Goal: Task Accomplishment & Management: Manage account settings

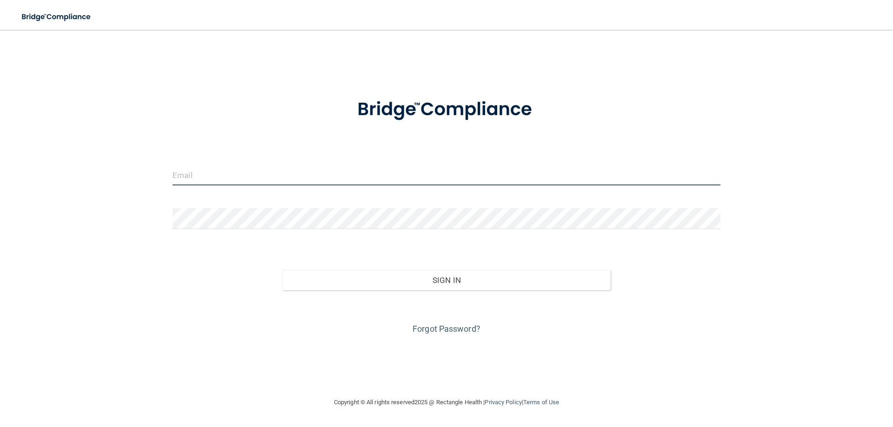
type input "[EMAIL_ADDRESS][DOMAIN_NAME]"
click at [268, 171] on input "[EMAIL_ADDRESS][DOMAIN_NAME]" at bounding box center [446, 175] width 548 height 21
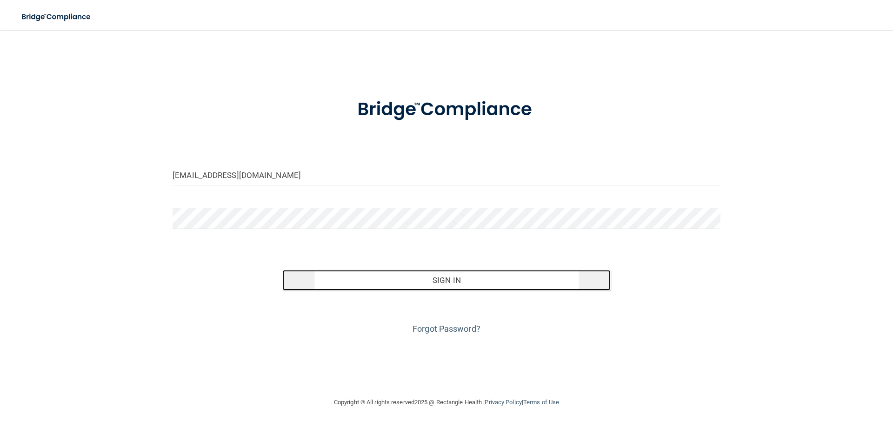
click at [448, 282] on button "Sign In" at bounding box center [446, 280] width 329 height 20
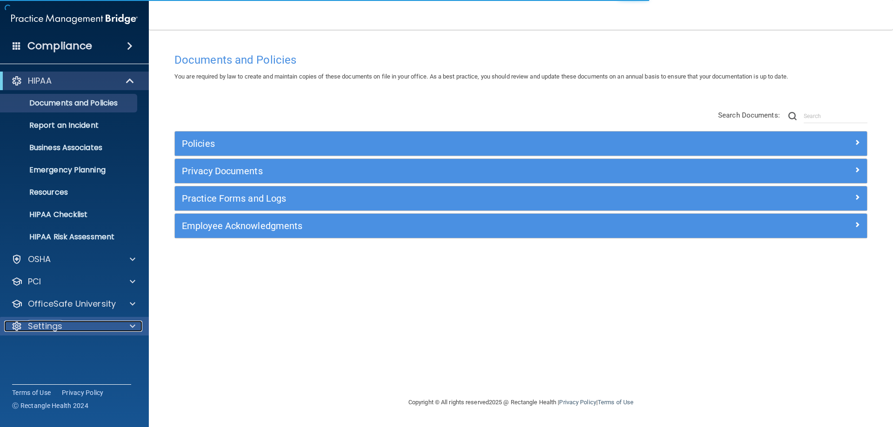
click at [69, 331] on div "Settings" at bounding box center [61, 326] width 115 height 11
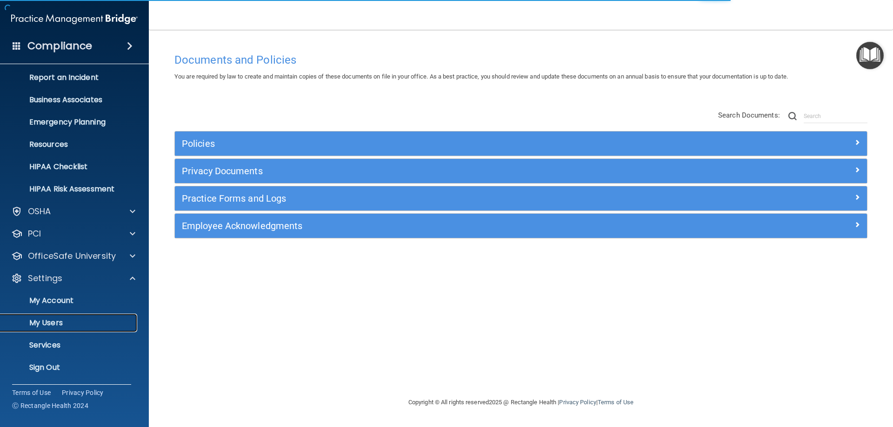
click at [63, 325] on p "My Users" at bounding box center [69, 322] width 127 height 9
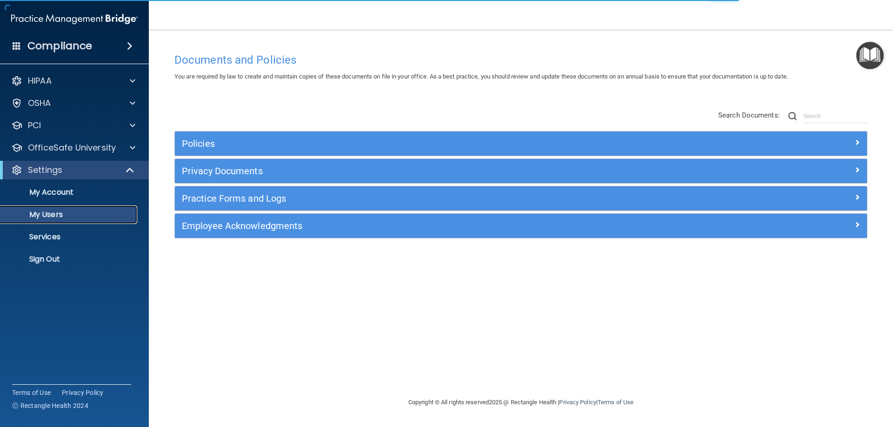
click at [47, 218] on p "My Users" at bounding box center [69, 214] width 127 height 9
select select "20"
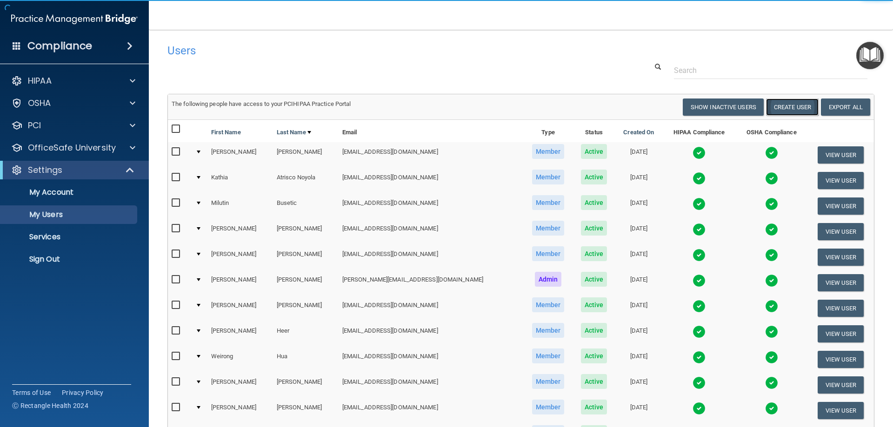
click at [787, 107] on button "Create User" at bounding box center [792, 107] width 53 height 17
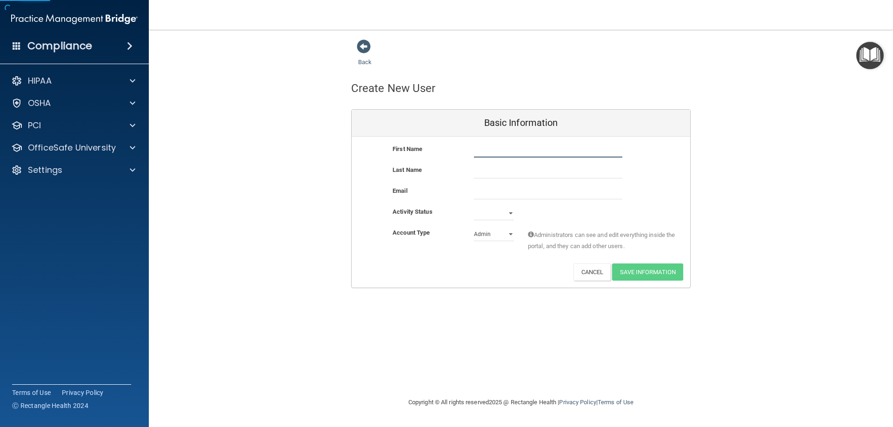
click at [490, 151] on input "text" at bounding box center [548, 151] width 148 height 14
type input "[PERSON_NAME]"
type input "Solid"
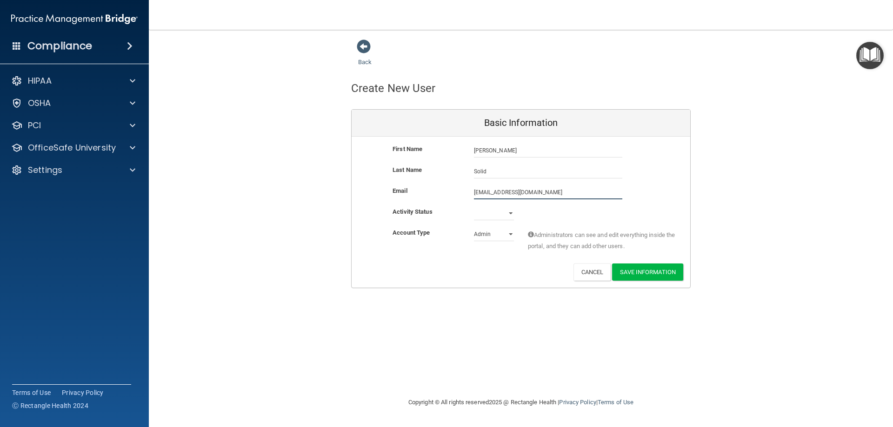
type input "[EMAIL_ADDRESS][DOMAIN_NAME]"
click at [505, 211] on select "Active Inactive" at bounding box center [494, 215] width 40 height 14
select select "active"
click at [474, 206] on select "Active Inactive" at bounding box center [494, 213] width 40 height 14
click at [635, 268] on button "Save Information" at bounding box center [647, 272] width 71 height 17
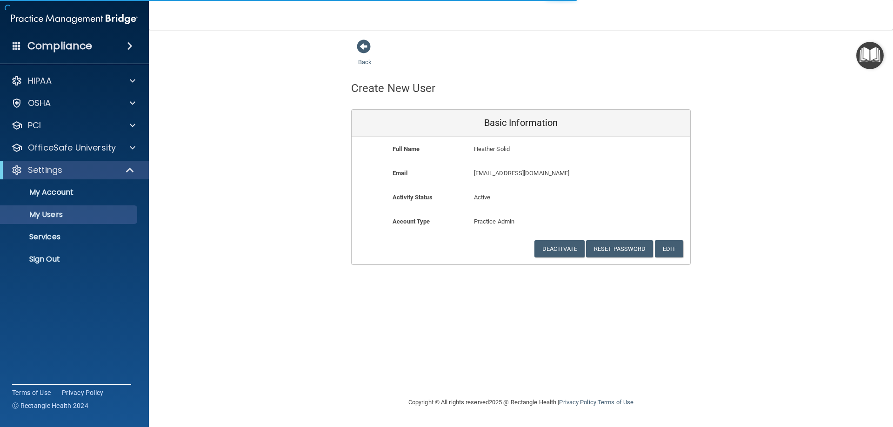
select select "20"
